Goal: Task Accomplishment & Management: Manage account settings

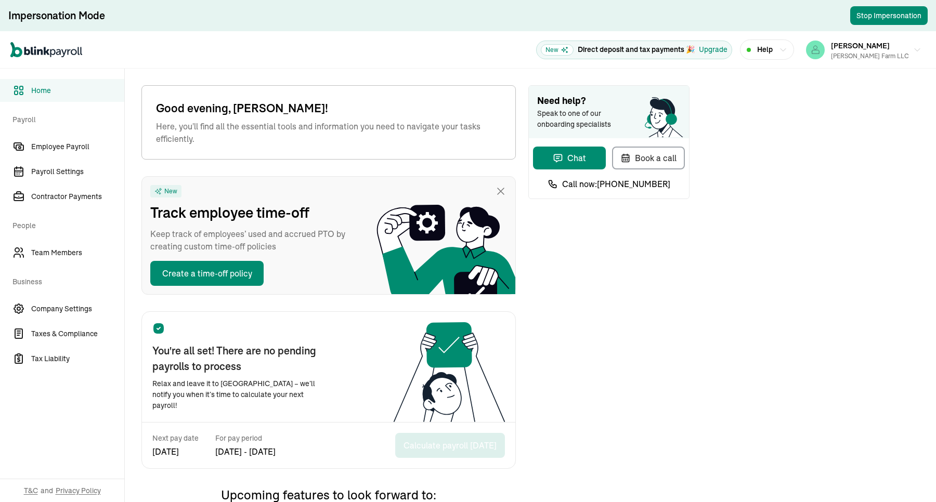
click at [458, 53] on div "Open main menu New Direct deposit and tax payments 🎉 Upgrade Help Mitchell varg…" at bounding box center [468, 49] width 936 height 37
click at [77, 150] on span "Employee Payroll" at bounding box center [77, 146] width 93 height 11
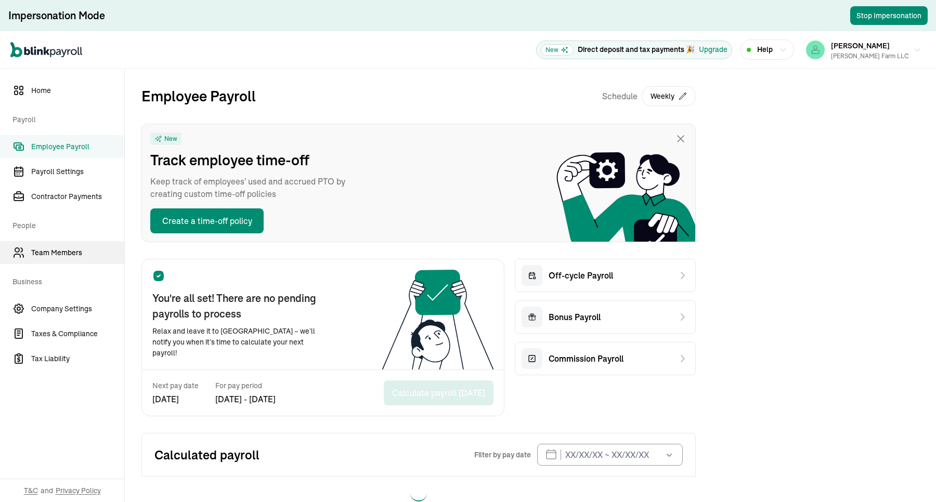
click at [91, 251] on span "Team Members" at bounding box center [77, 252] width 93 height 11
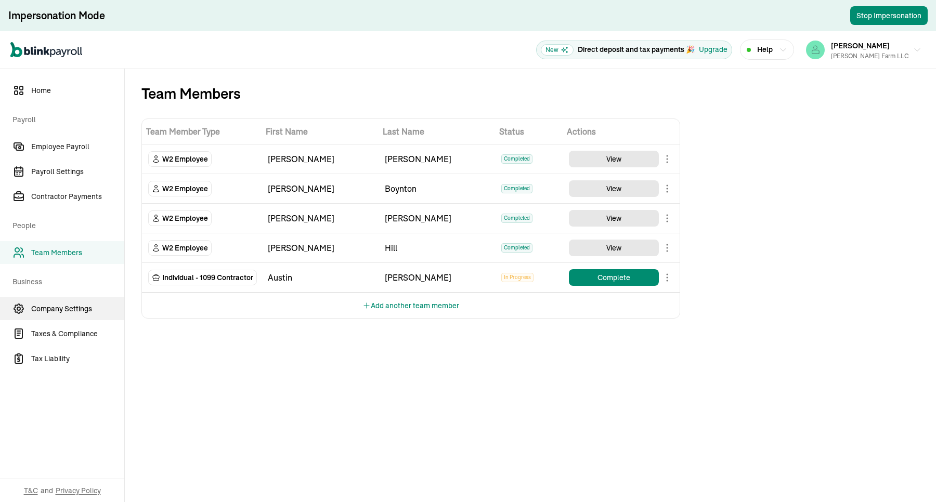
click at [72, 308] on span "Company Settings" at bounding box center [77, 309] width 93 height 11
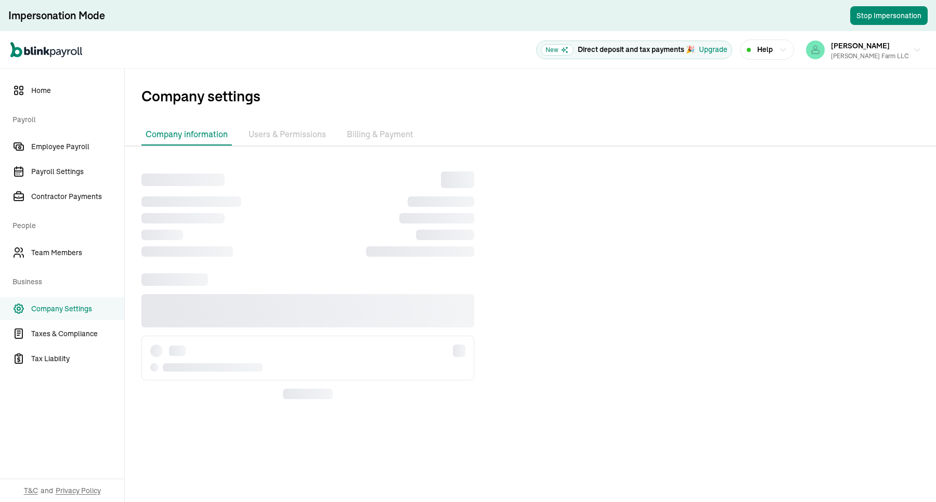
click at [364, 133] on li "Billing & Payment" at bounding box center [380, 135] width 75 height 22
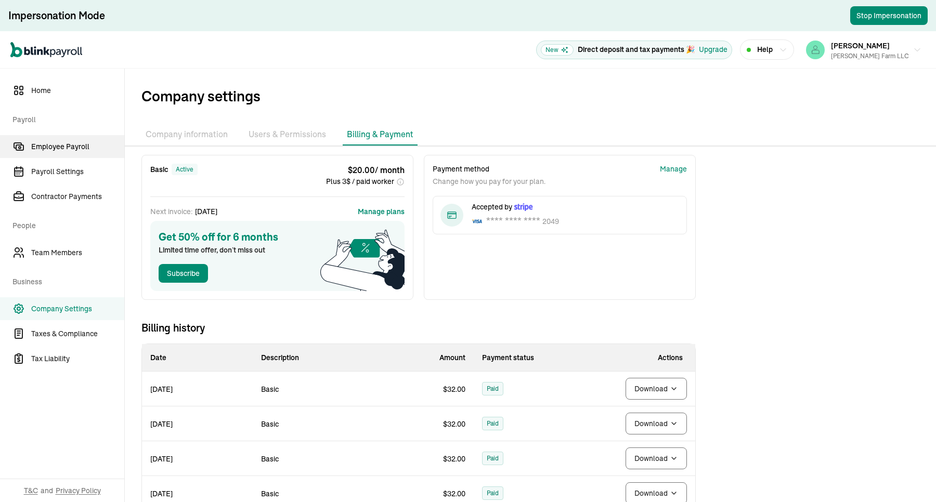
click at [71, 143] on span "Employee Payroll" at bounding box center [77, 146] width 93 height 11
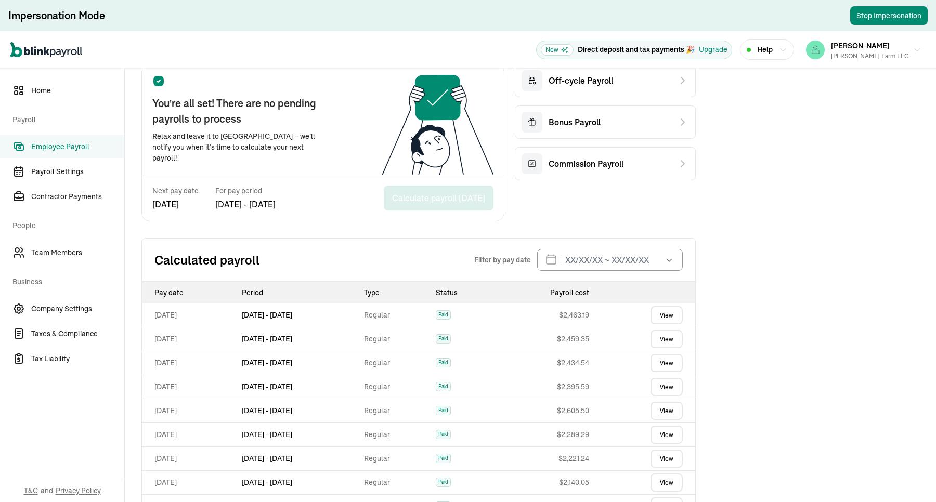
drag, startPoint x: 253, startPoint y: 341, endPoint x: 329, endPoint y: 338, distance: 75.9
click at [329, 338] on td "Sep 20 - Sep 26, 2025" at bounding box center [299, 339] width 123 height 24
click at [333, 347] on td "Sep 20 - Sep 26, 2025" at bounding box center [299, 339] width 123 height 24
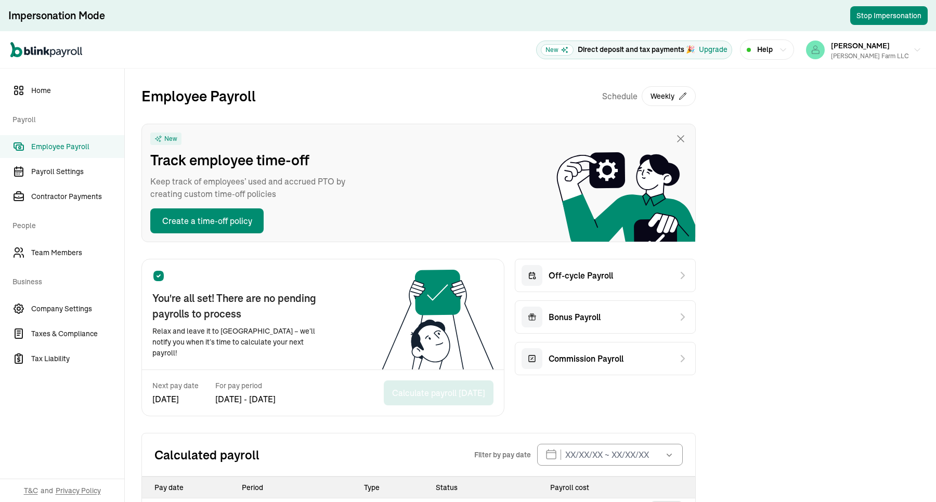
scroll to position [195, 0]
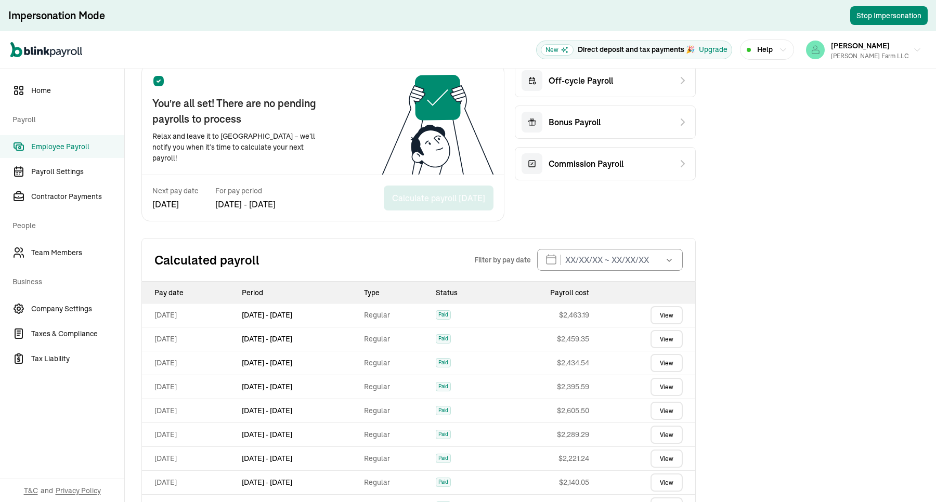
copy td "[DATE]"
drag, startPoint x: 156, startPoint y: 320, endPoint x: 199, endPoint y: 320, distance: 42.1
click at [199, 320] on td "[DATE]" at bounding box center [190, 315] width 96 height 24
drag, startPoint x: 146, startPoint y: 336, endPoint x: 205, endPoint y: 332, distance: 60.0
click at [209, 337] on td "Oct 03,2025" at bounding box center [190, 339] width 96 height 24
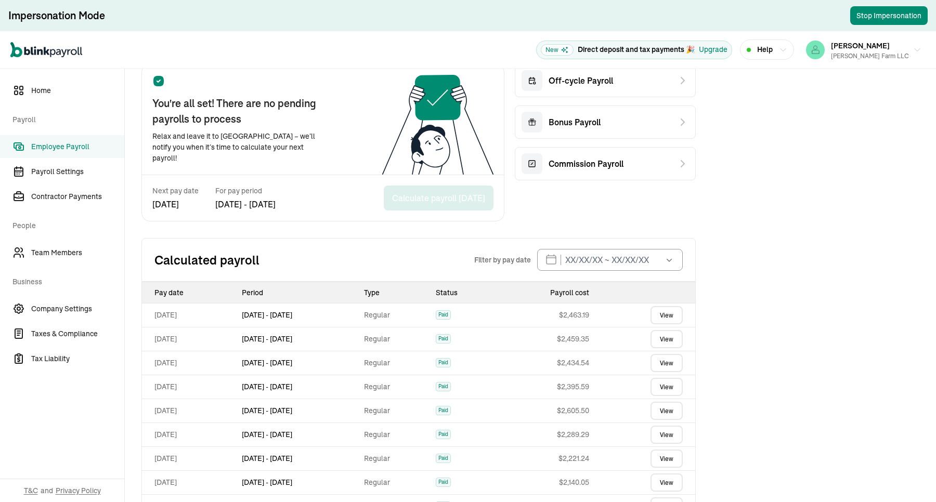
copy td "Oct 03,2025"
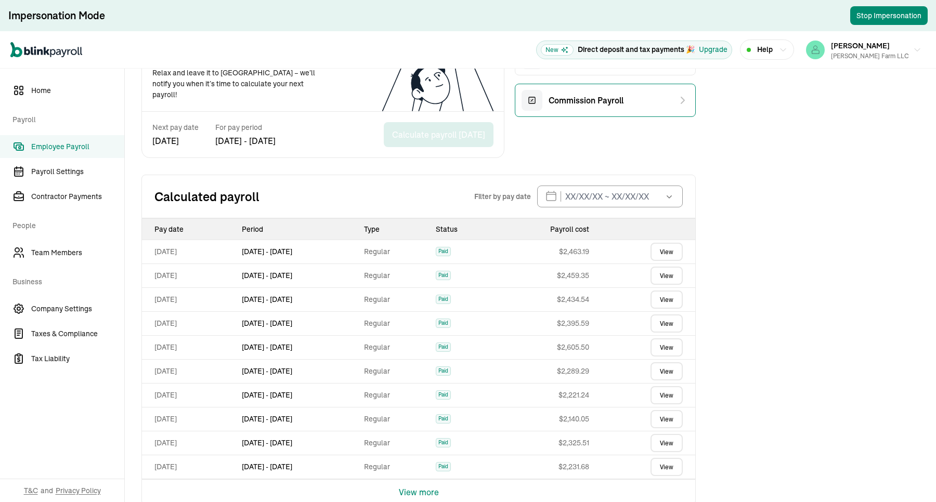
scroll to position [260, 0]
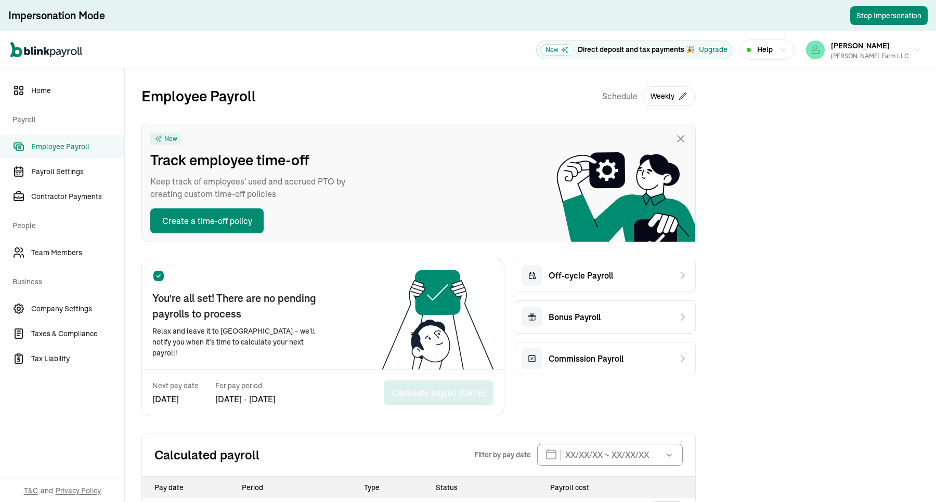
scroll to position [195, 0]
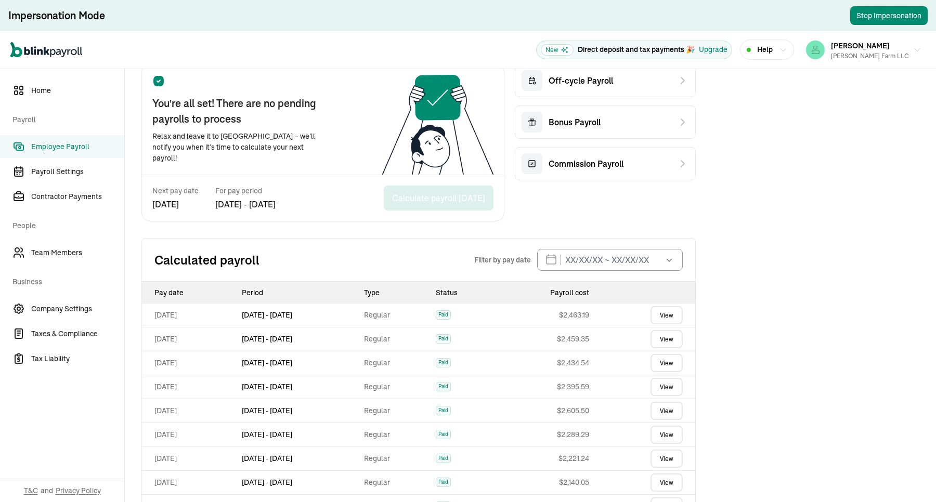
copy td "Oct 10,2025"
drag, startPoint x: 156, startPoint y: 320, endPoint x: 199, endPoint y: 320, distance: 42.1
click at [199, 320] on td "Oct 10,2025" at bounding box center [190, 315] width 96 height 24
drag, startPoint x: 146, startPoint y: 336, endPoint x: 207, endPoint y: 290, distance: 76.8
click at [209, 337] on td "[DATE]" at bounding box center [190, 339] width 96 height 24
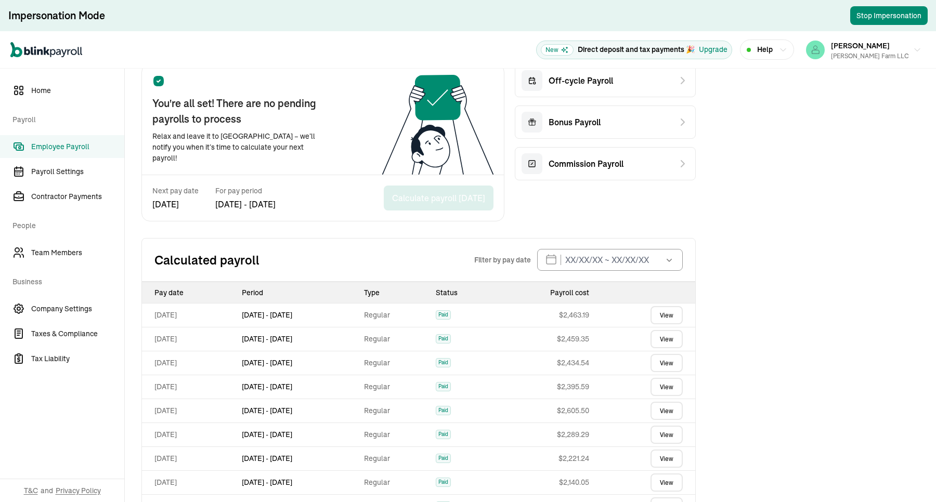
copy td "[DATE]"
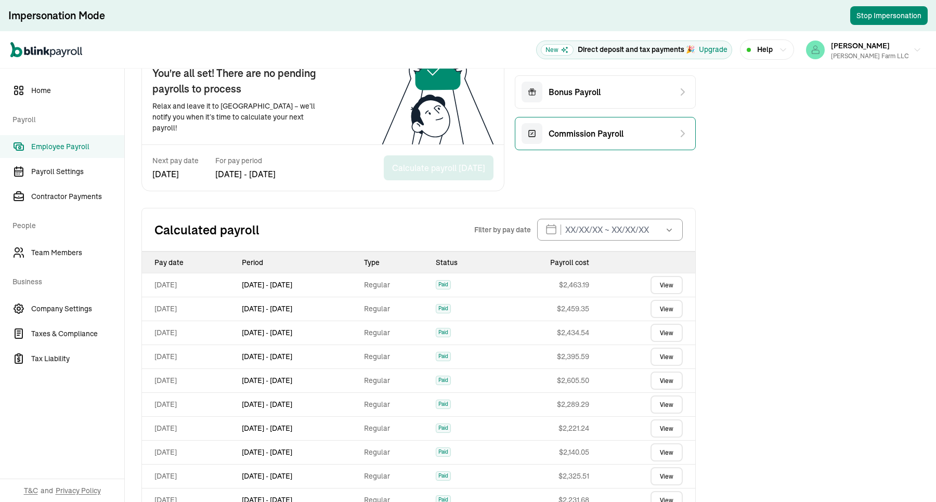
scroll to position [260, 0]
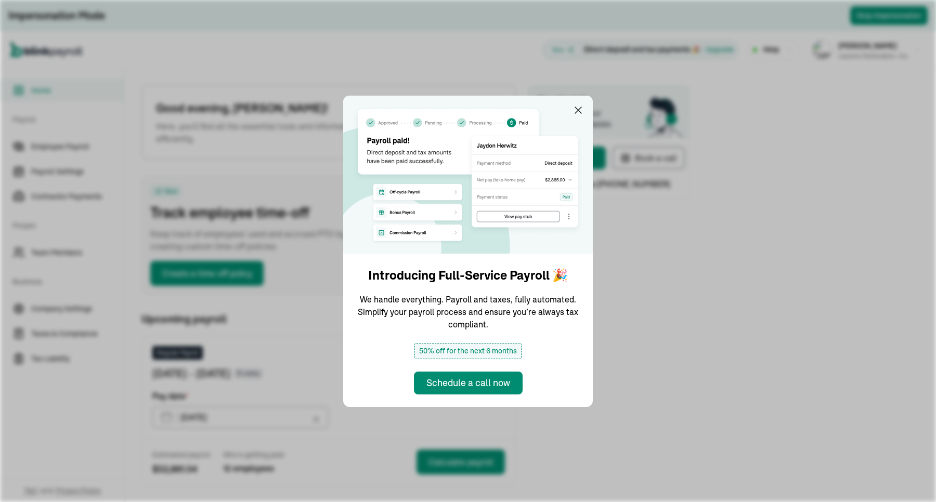
drag, startPoint x: 570, startPoint y: 104, endPoint x: 576, endPoint y: 109, distance: 7.8
click at [571, 104] on img at bounding box center [468, 175] width 250 height 158
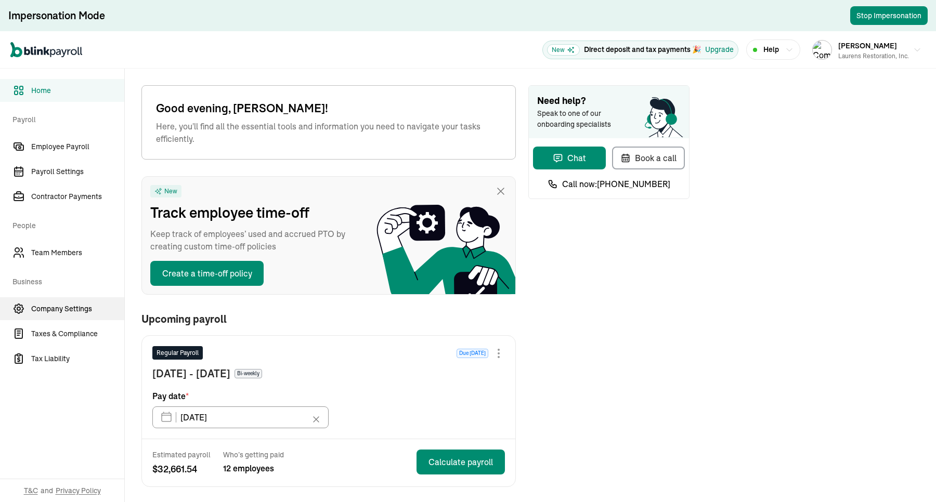
click at [82, 310] on span "Company Settings" at bounding box center [77, 309] width 93 height 11
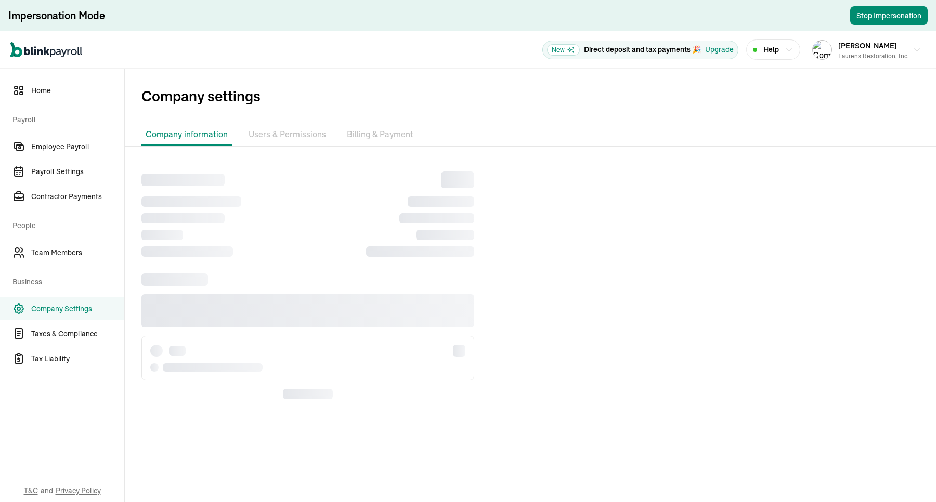
click at [388, 136] on li "Billing & Payment" at bounding box center [380, 135] width 75 height 22
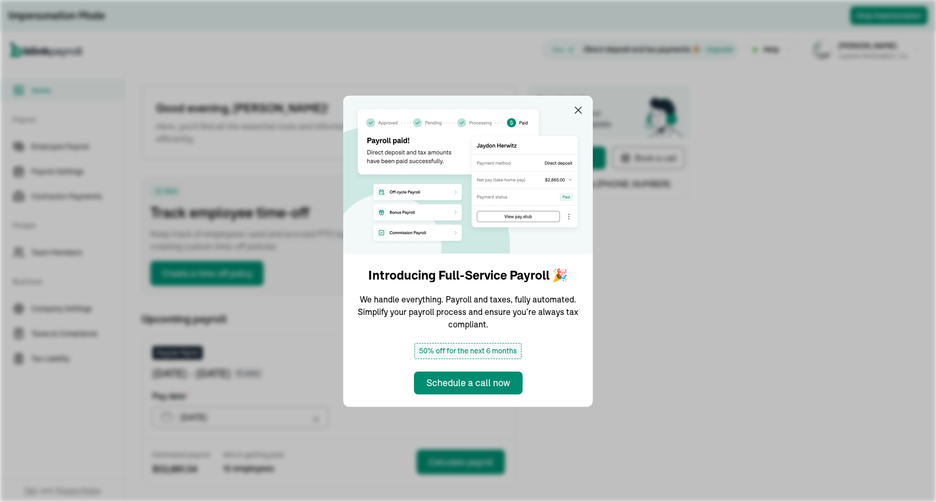
drag, startPoint x: 570, startPoint y: 104, endPoint x: 576, endPoint y: 109, distance: 7.8
click at [571, 104] on img at bounding box center [468, 175] width 250 height 158
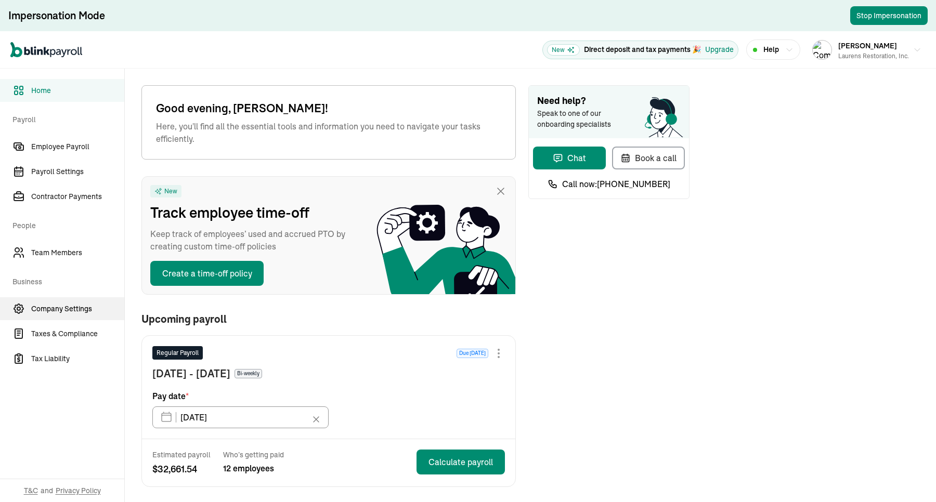
click at [82, 310] on span "Company Settings" at bounding box center [77, 309] width 93 height 11
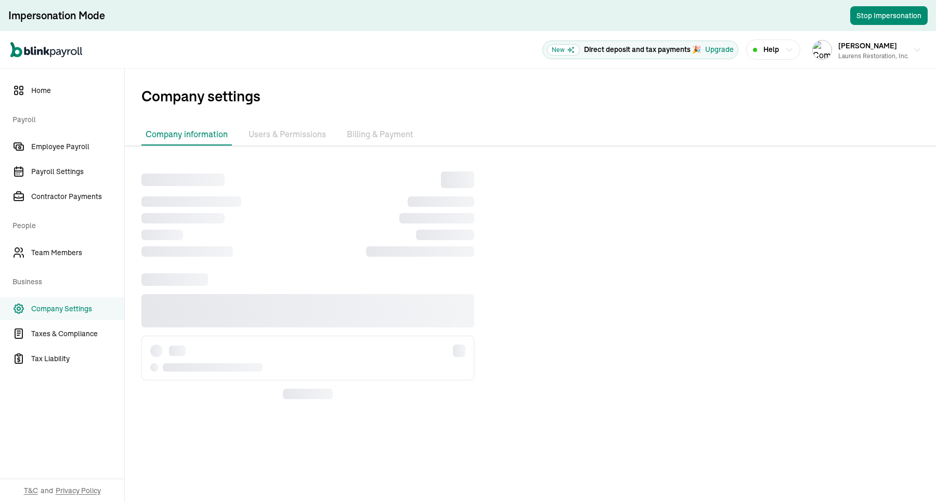
click at [388, 136] on li "Billing & Payment" at bounding box center [380, 135] width 75 height 22
